Goal: Task Accomplishment & Management: Use online tool/utility

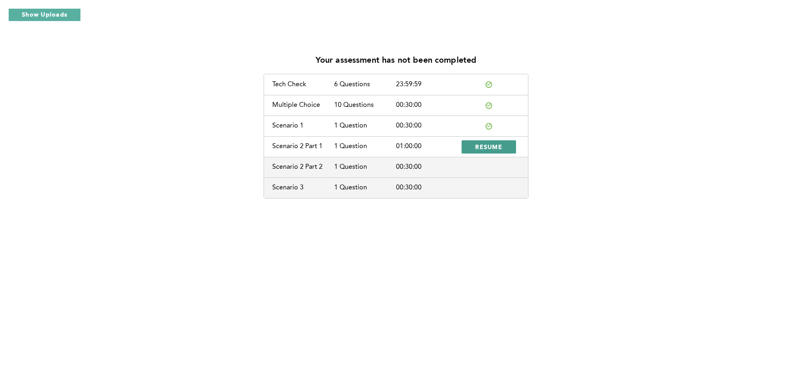
click at [490, 144] on span "RESUME" at bounding box center [488, 147] width 27 height 8
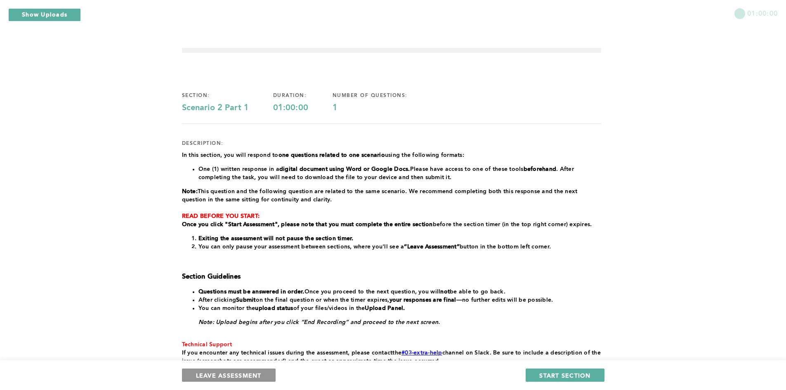
click at [240, 374] on span "LEAVE ASSESSMENT" at bounding box center [229, 375] width 66 height 8
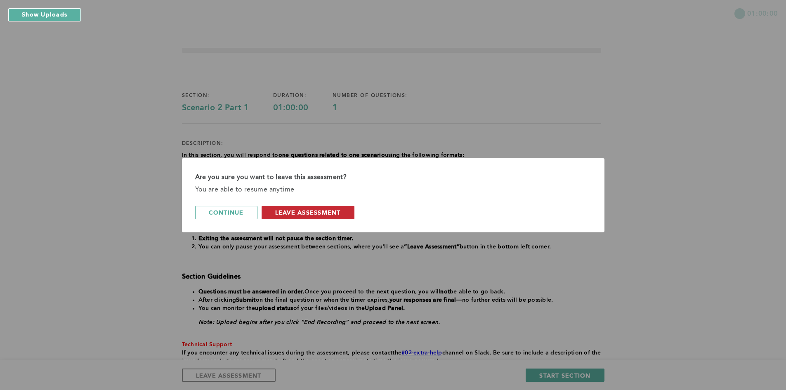
click at [330, 208] on span "leave assessment" at bounding box center [308, 212] width 66 height 8
